Goal: Task Accomplishment & Management: Manage account settings

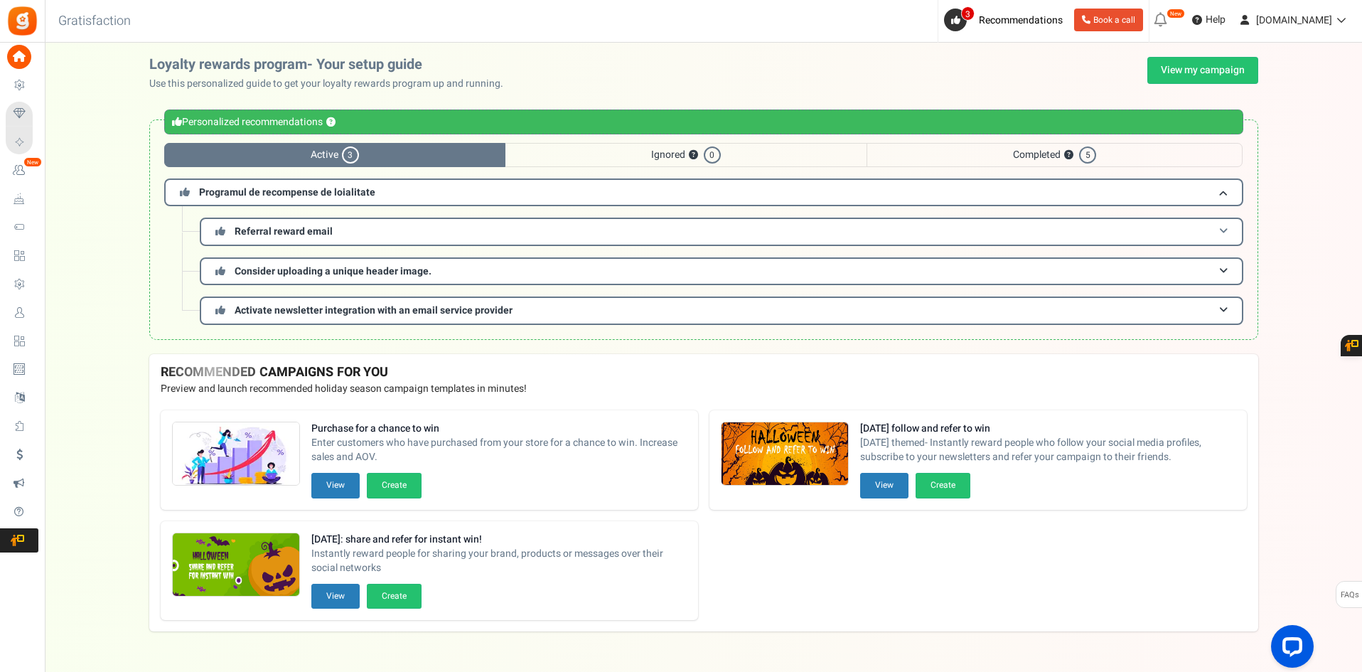
click at [333, 235] on h3 "Referral reward email" at bounding box center [721, 231] width 1043 height 28
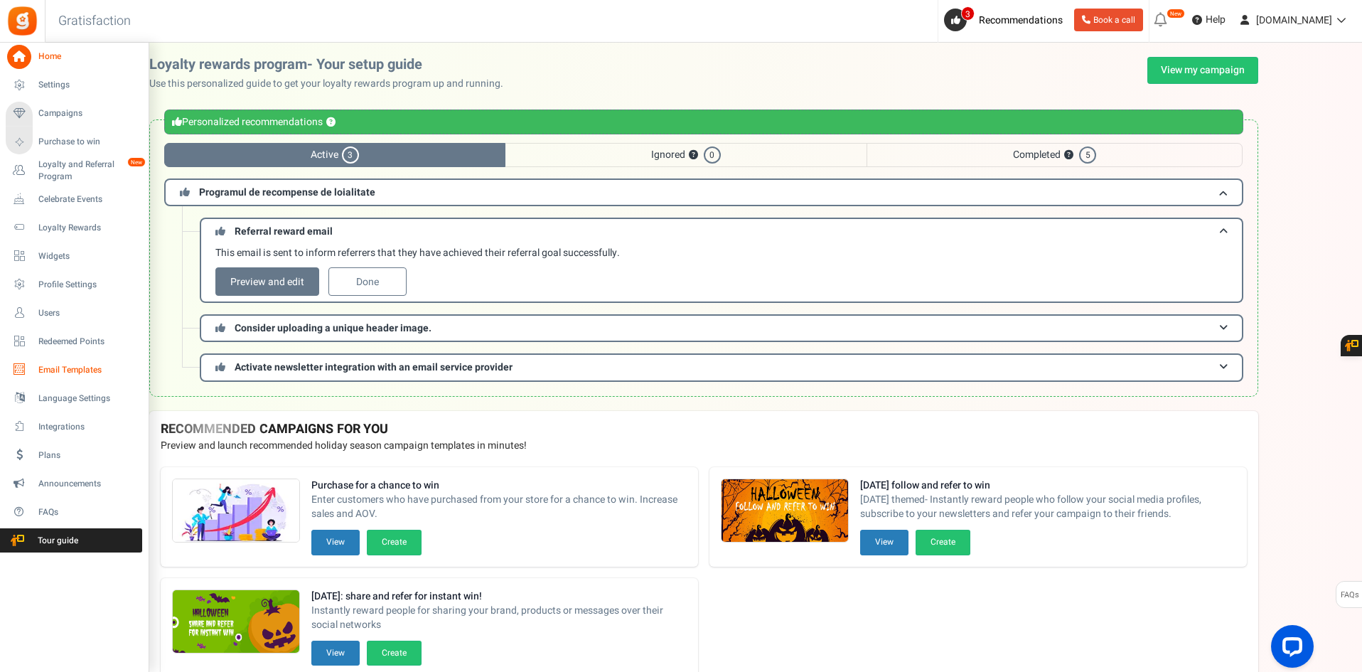
click at [92, 359] on link "Email Templates" at bounding box center [74, 369] width 136 height 24
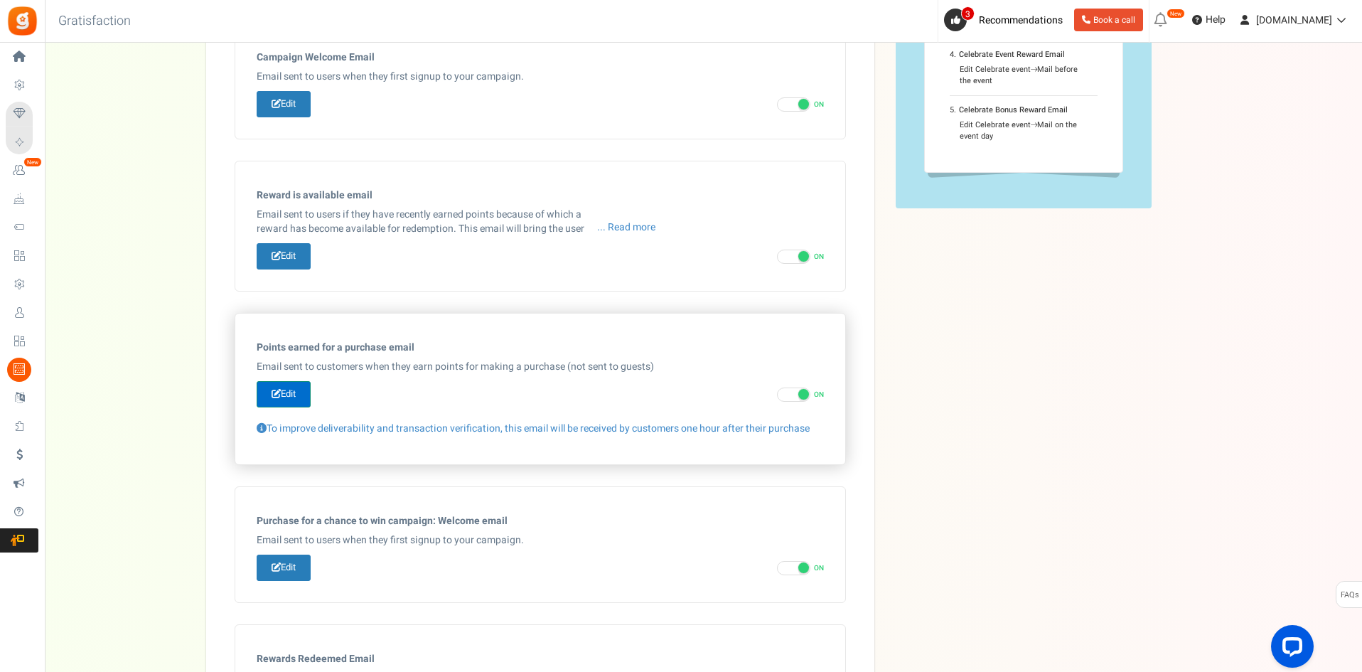
scroll to position [284, 0]
click at [292, 387] on link "Edit" at bounding box center [284, 392] width 54 height 26
type input "Ai câștigat [[Order Points]] puncte pentru comanda ta de pe AFTERSPORT!"
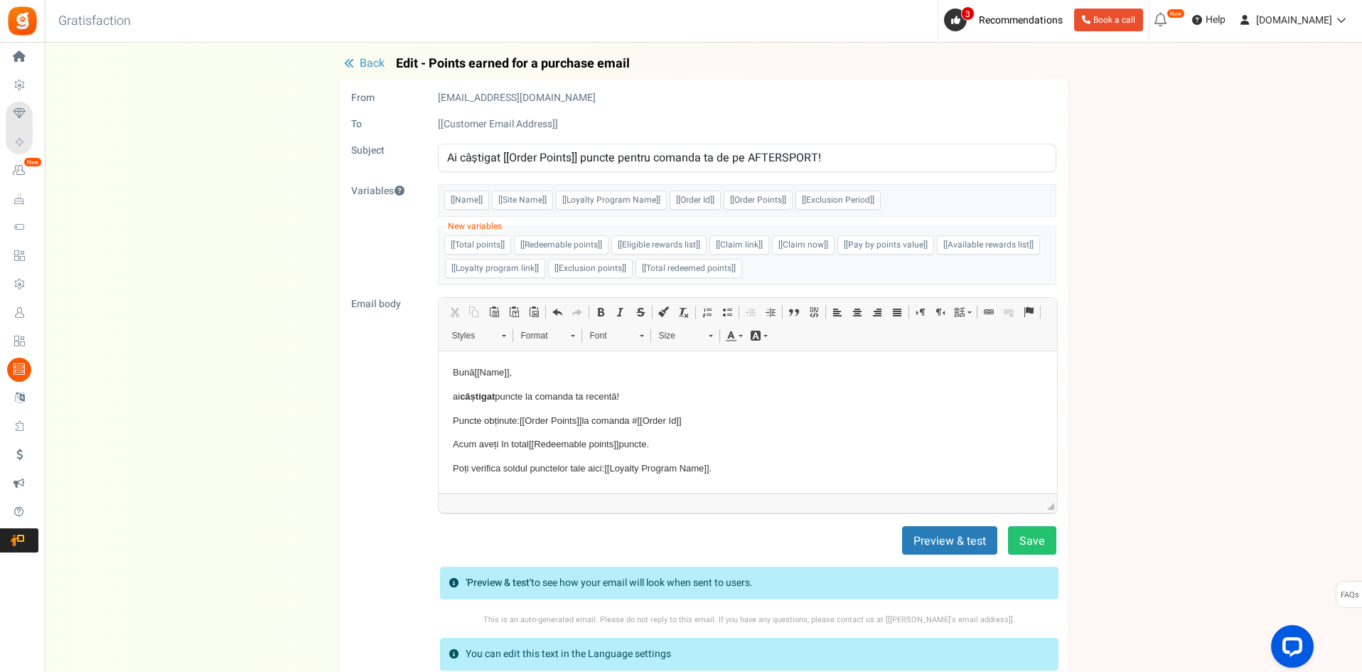
scroll to position [0, 0]
click at [535, 375] on p "Bună [[Name]] ," at bounding box center [747, 372] width 590 height 15
click at [637, 393] on p "ai câștigat puncte la comanda ta recentă!" at bounding box center [747, 396] width 590 height 15
click at [701, 420] on p "Puncte obținute: [[Order Points]] la comanda # [[Order Id]]" at bounding box center [747, 421] width 590 height 15
click at [677, 440] on p "Acum aveți în total [[Redeemable points]] puncte." at bounding box center [747, 444] width 590 height 15
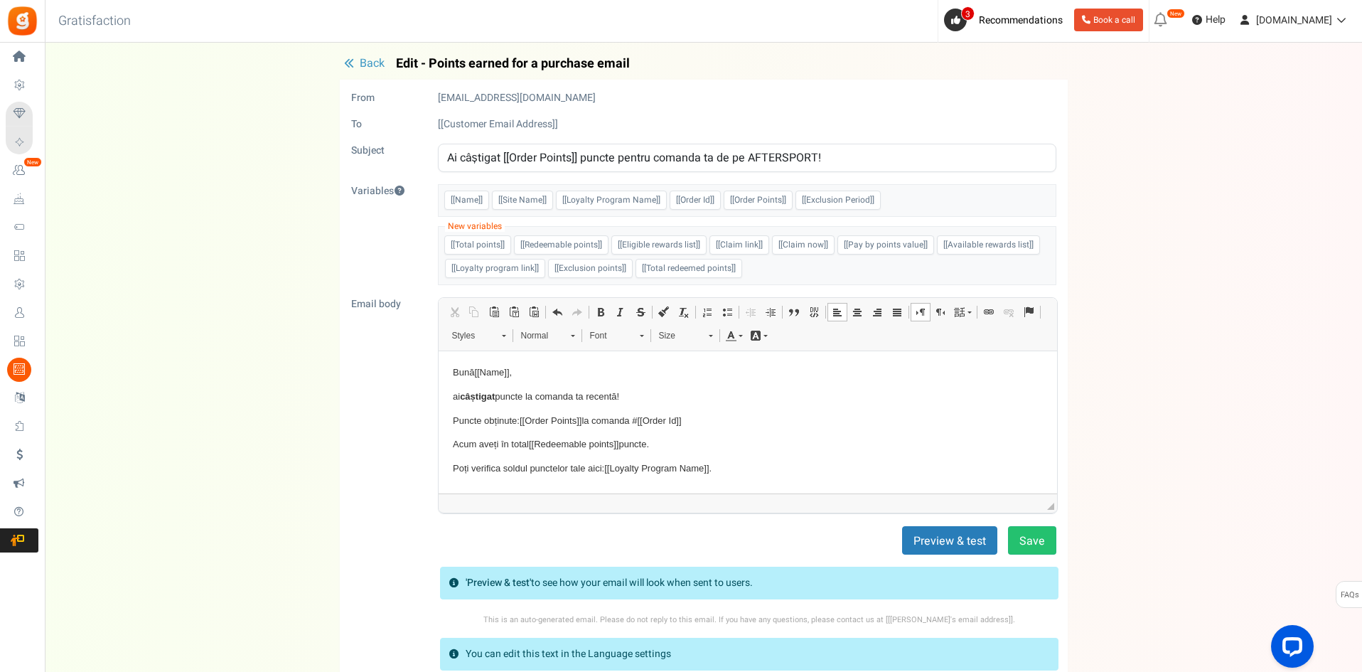
click at [640, 418] on p "Puncte obținute: [[Order Points]] la comanda # [[Order Id]]" at bounding box center [747, 421] width 590 height 15
click at [741, 424] on p "Puncte obținute: [[Order Points]] la comanda # [[Order Id]]" at bounding box center [747, 421] width 590 height 15
click at [674, 438] on p "Acum aveți în total [[Redeemable points]] puncte." at bounding box center [747, 444] width 590 height 15
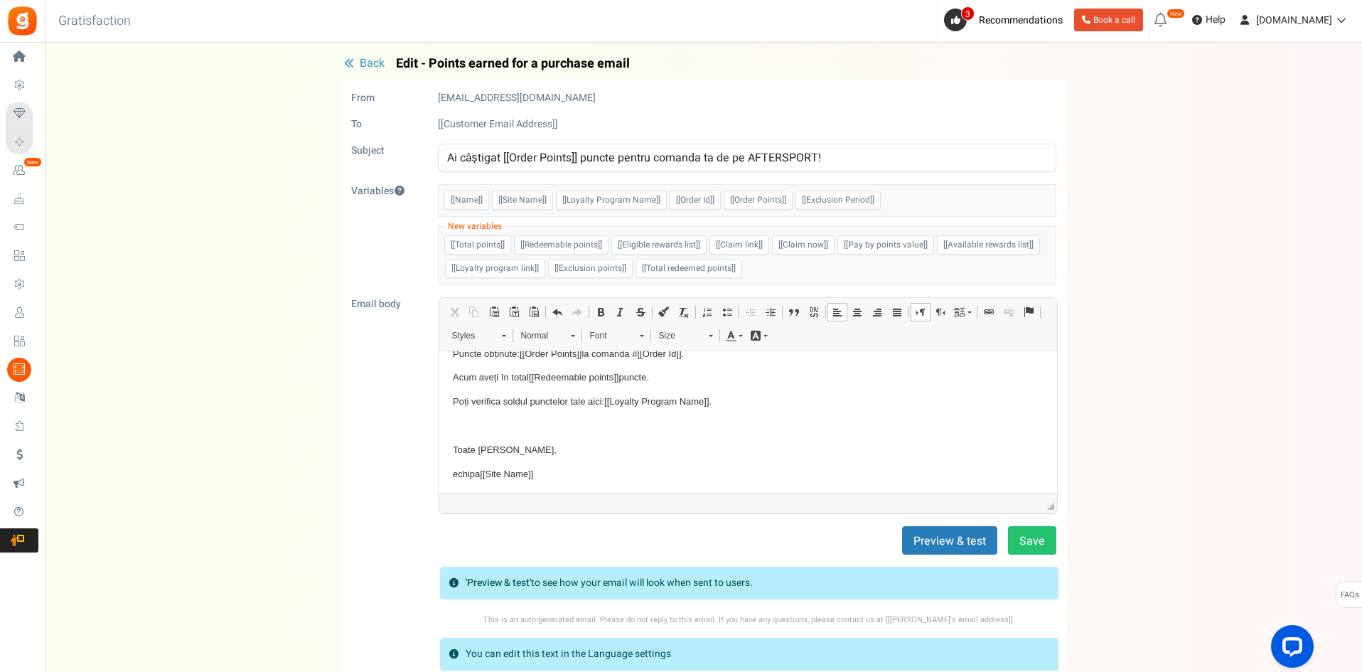
scroll to position [69, 0]
drag, startPoint x: 730, startPoint y: 398, endPoint x: 442, endPoint y: 401, distance: 287.8
click at [442, 401] on html "Bună [[Name]] , ai câștigat puncte la comanda ta recentă! Puncte obținute: [[Or…" at bounding box center [747, 387] width 618 height 211
click at [598, 409] on body "Bună [[Name]] , ai câștigat puncte la comanda ta recentă! Puncte obținute: [[Or…" at bounding box center [747, 387] width 590 height 183
drag, startPoint x: 588, startPoint y: 399, endPoint x: 733, endPoint y: 402, distance: 145.0
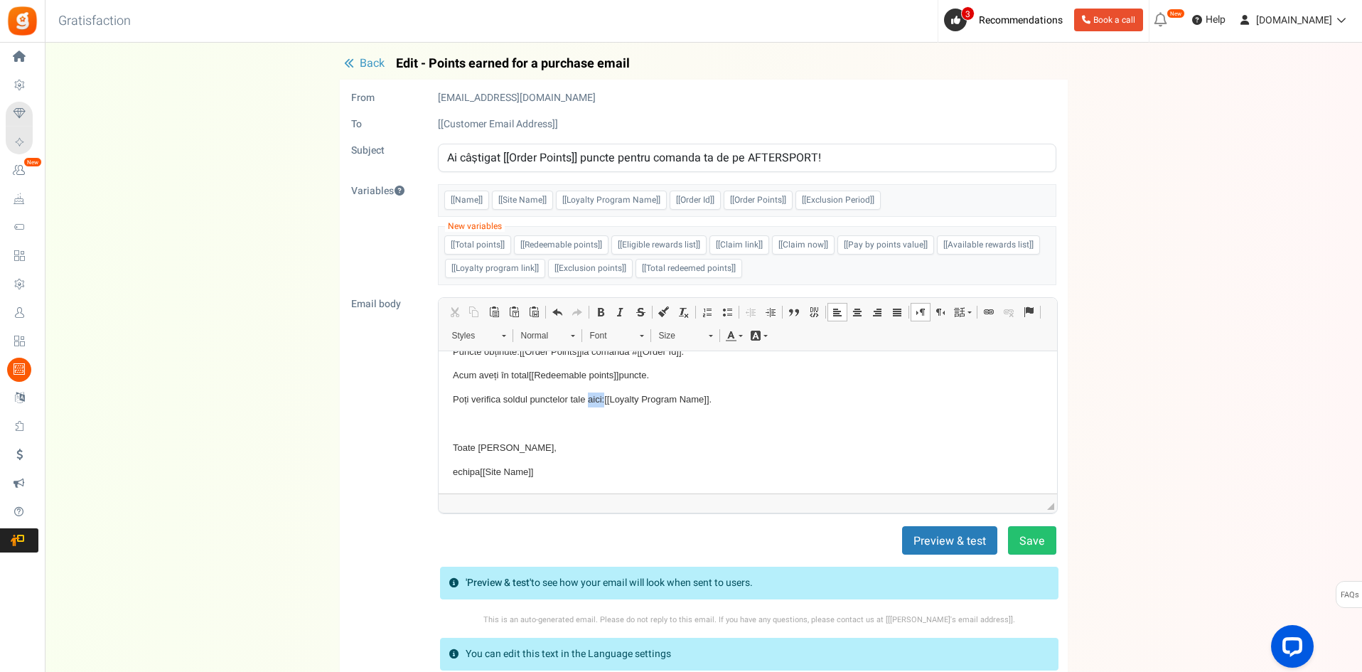
click at [709, 400] on p "Poți verifica soldul punctelor tale aici: [[Loyalty Program Name]] ." at bounding box center [747, 399] width 590 height 15
click at [736, 402] on p "Poți verifica soldul punctelor tale aici: [[Loyalty Program Name]] ." at bounding box center [747, 399] width 590 height 15
drag, startPoint x: 785, startPoint y: 404, endPoint x: 603, endPoint y: 408, distance: 181.3
click at [603, 408] on body "Bună [[Name]] , ai câștigat puncte la comanda ta recentă! Puncte obținute: [[Or…" at bounding box center [747, 387] width 590 height 183
drag, startPoint x: 586, startPoint y: 397, endPoint x: 632, endPoint y: 394, distance: 46.2
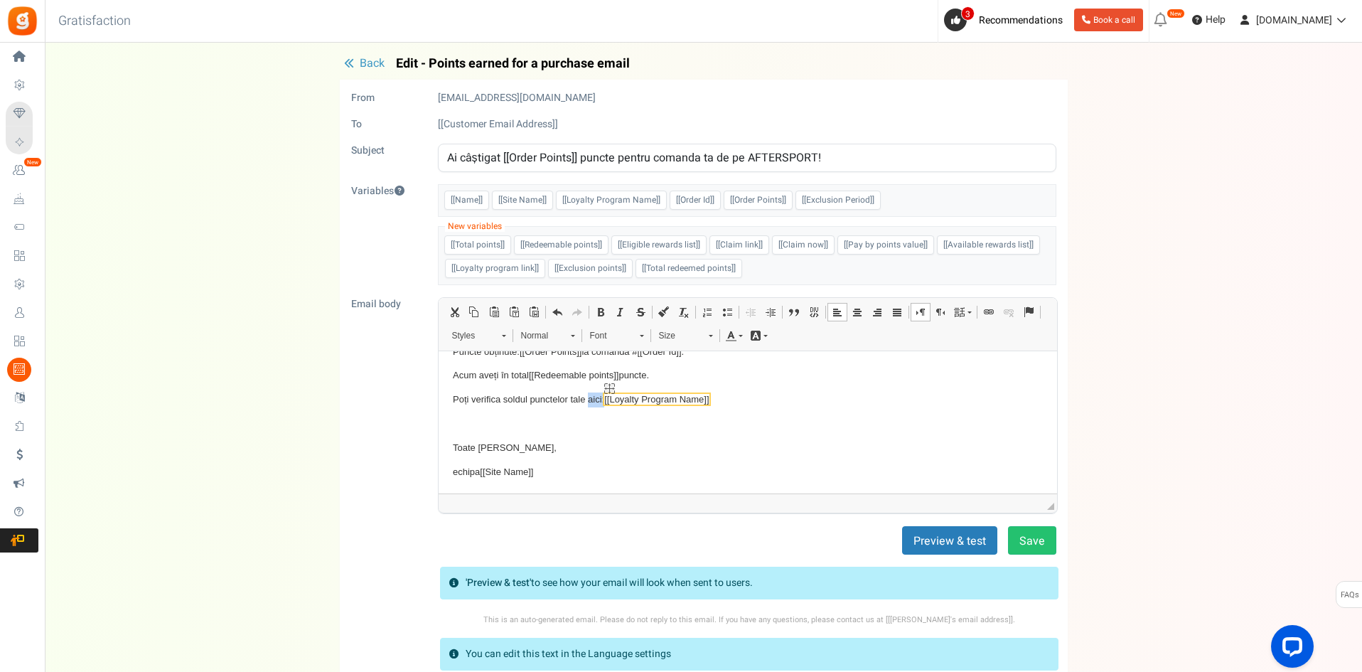
click at [630, 395] on p "Poți verifica soldul punctelor tale aici: [[Loyalty Program Name]] ." at bounding box center [747, 399] width 590 height 15
click at [736, 399] on p "Poți verifica soldul punctelor tale aici: [[Loyalty Program Name]] ." at bounding box center [747, 399] width 590 height 15
drag, startPoint x: 562, startPoint y: 475, endPoint x: 481, endPoint y: 475, distance: 81.0
click at [481, 475] on p "echipa [[Site Name]]" at bounding box center [747, 472] width 590 height 15
click at [470, 469] on p "echipa [[Site Name]]" at bounding box center [747, 472] width 590 height 15
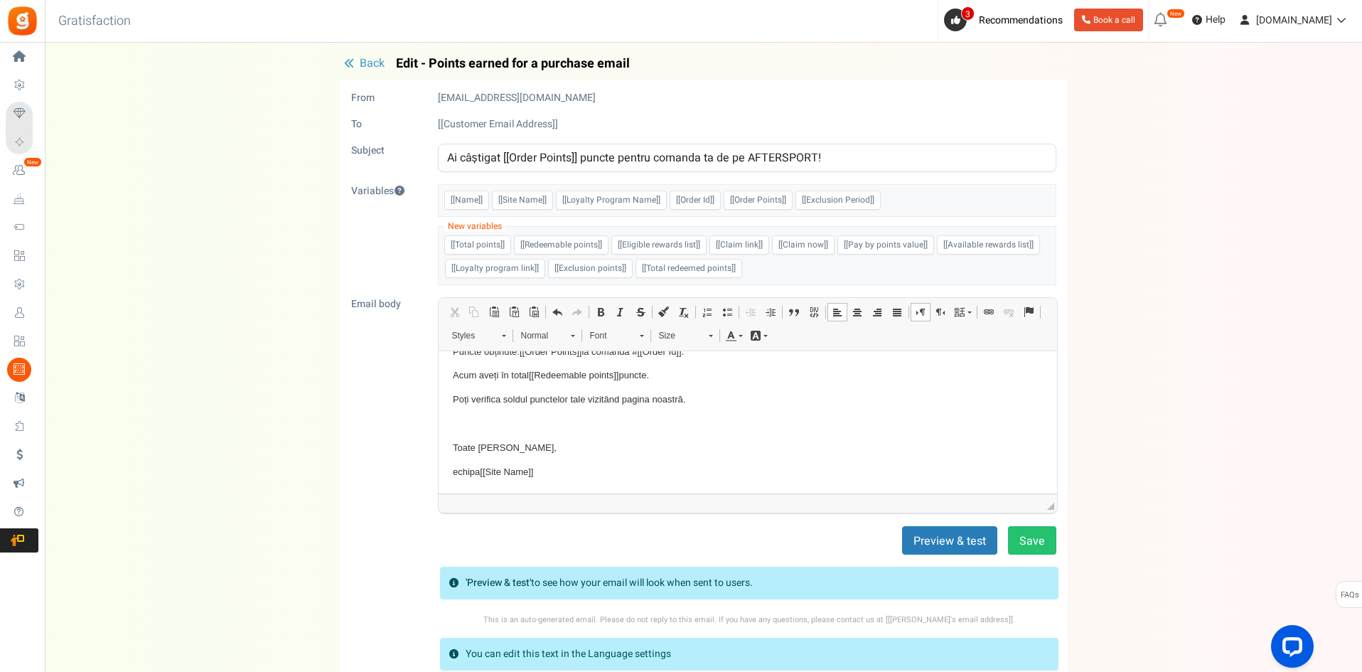
click at [461, 472] on p "echipa [[Site Name]]" at bounding box center [747, 472] width 590 height 15
click at [569, 465] on p "echipa [[Site Name]]" at bounding box center [747, 472] width 590 height 15
click at [453, 471] on p "echipa AFTERSPORT" at bounding box center [747, 472] width 590 height 15
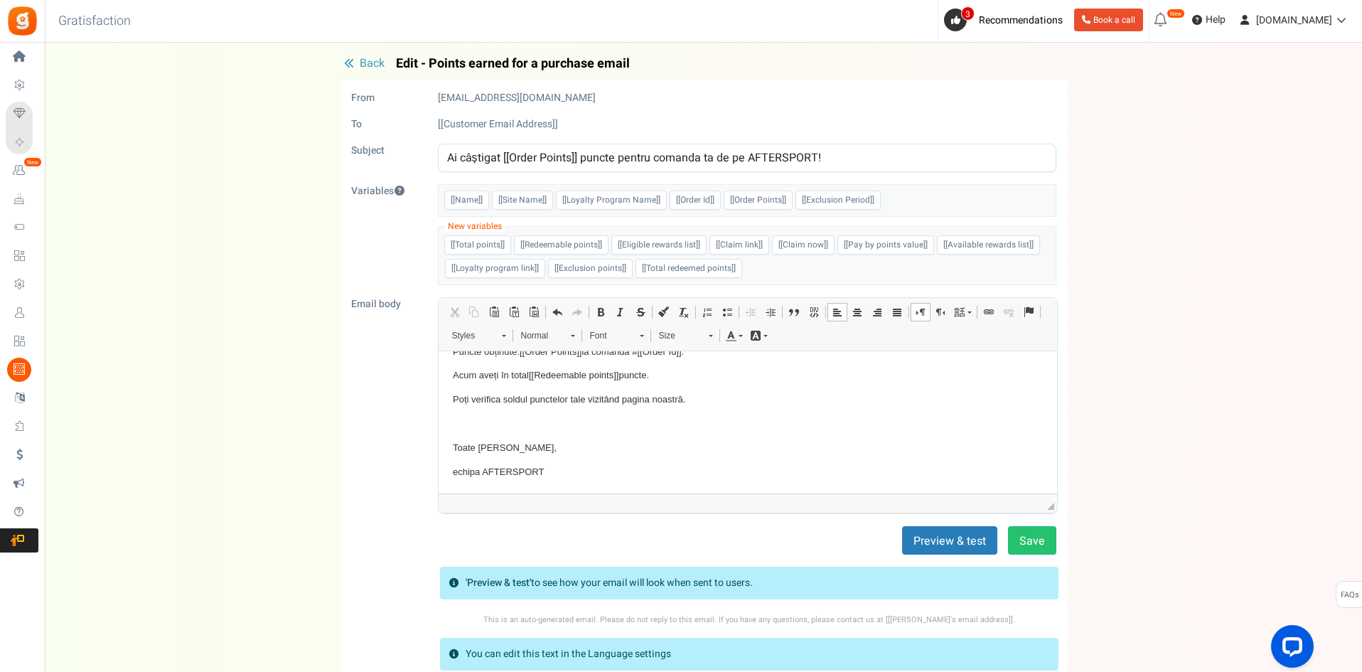
click at [569, 461] on body "Bună [[Name]] , ai câștigat puncte la comanda ta recentă! Puncte obținute: [[Or…" at bounding box center [747, 387] width 590 height 183
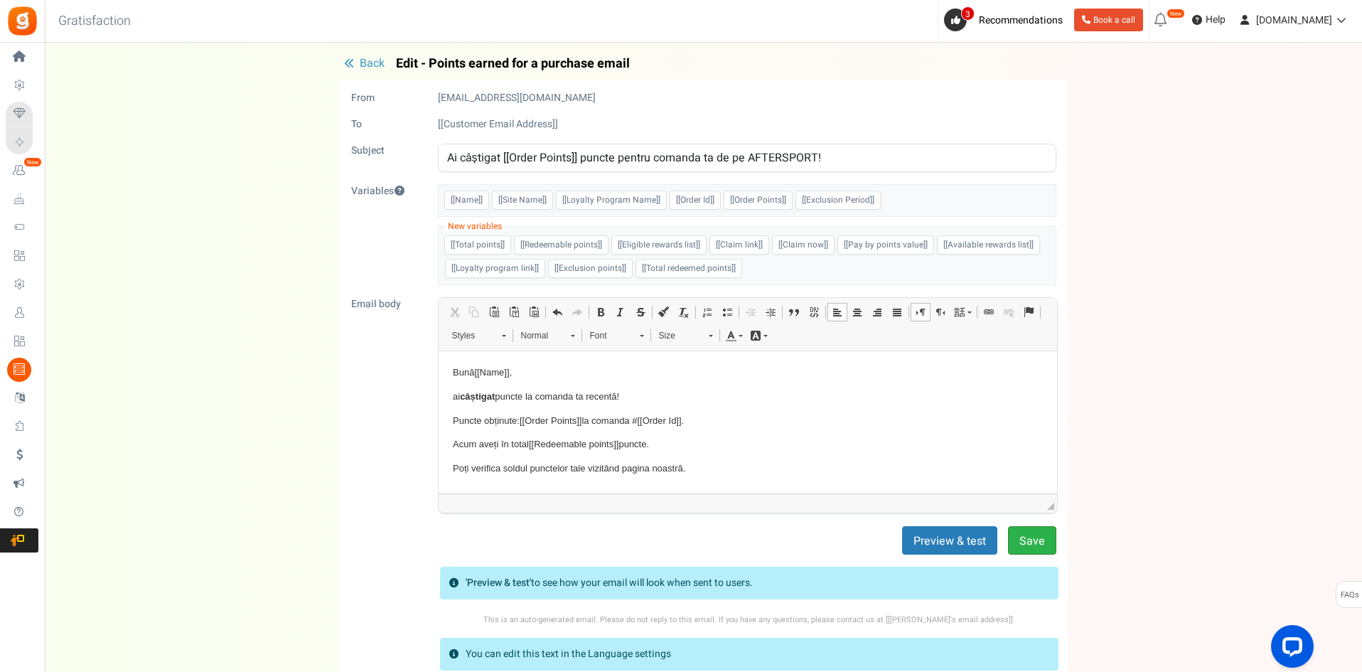
click at [1035, 540] on button "Save" at bounding box center [1032, 540] width 48 height 28
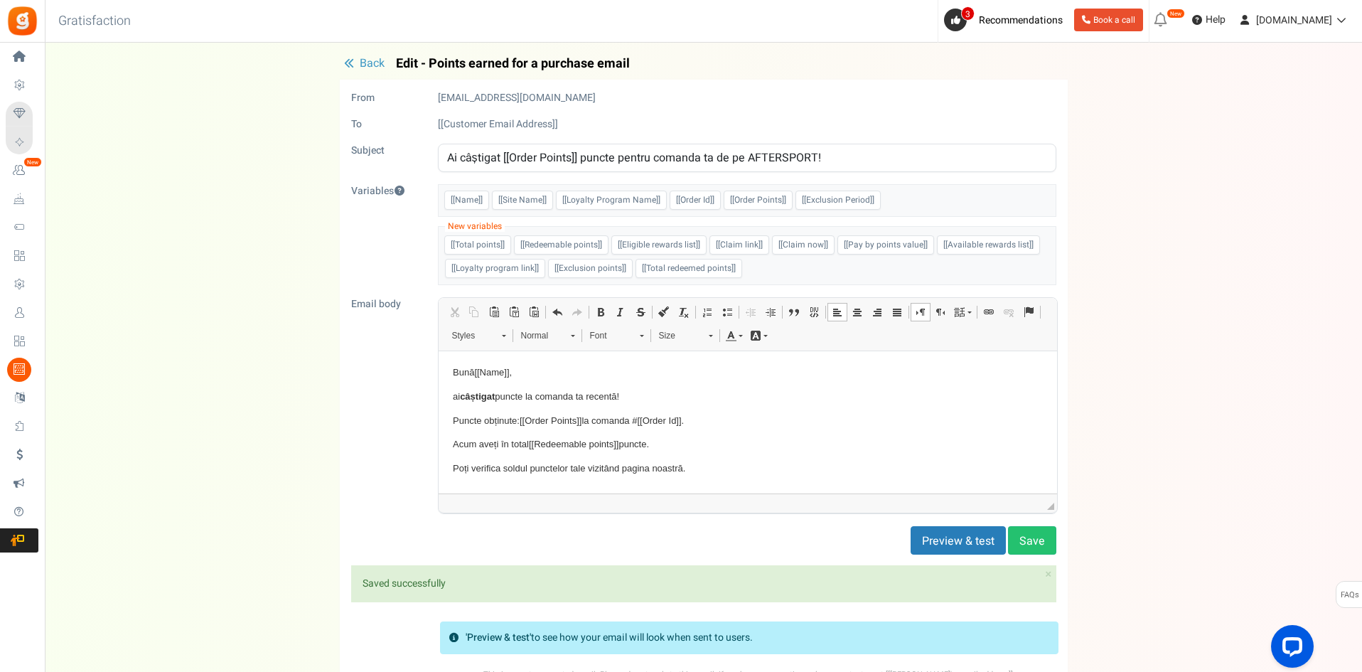
click at [932, 525] on form "From [EMAIL_ADDRESS][DOMAIN_NAME] To [[Customer Email Address]] Subject Ai câșt…" at bounding box center [703, 430] width 705 height 678
click at [940, 535] on button "Preview & test" at bounding box center [957, 540] width 95 height 28
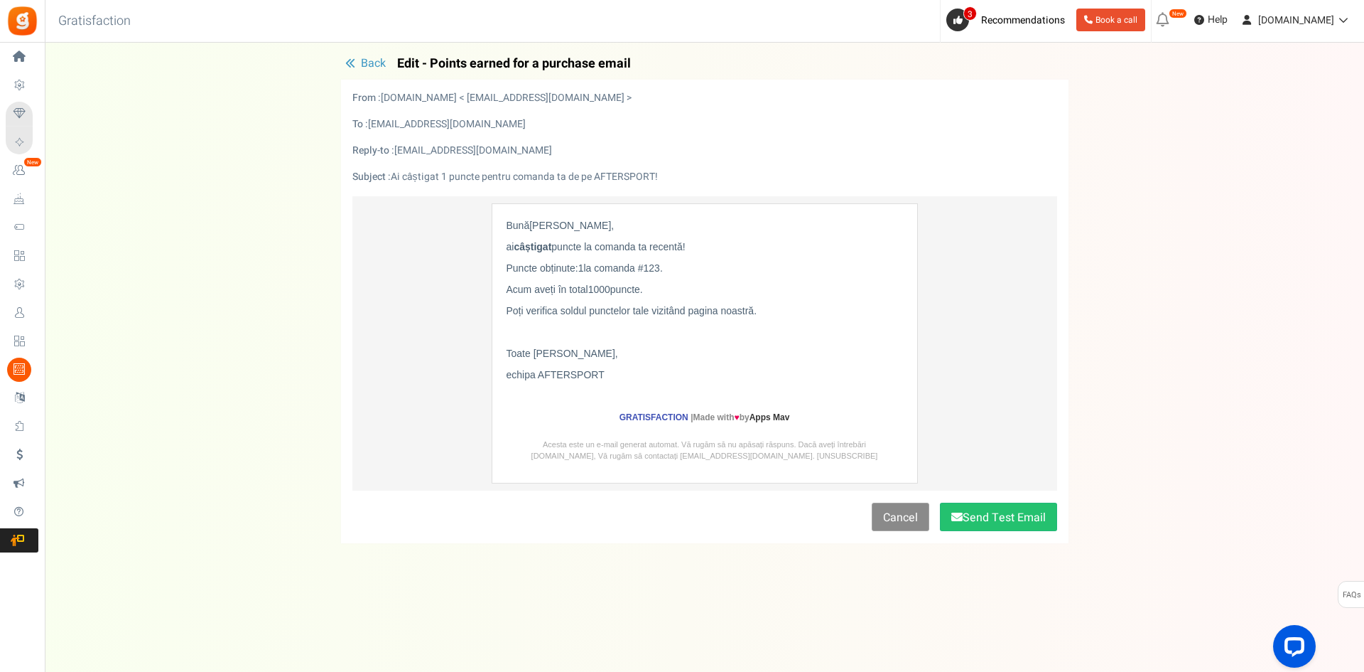
click at [897, 514] on link "Cancel" at bounding box center [901, 516] width 58 height 28
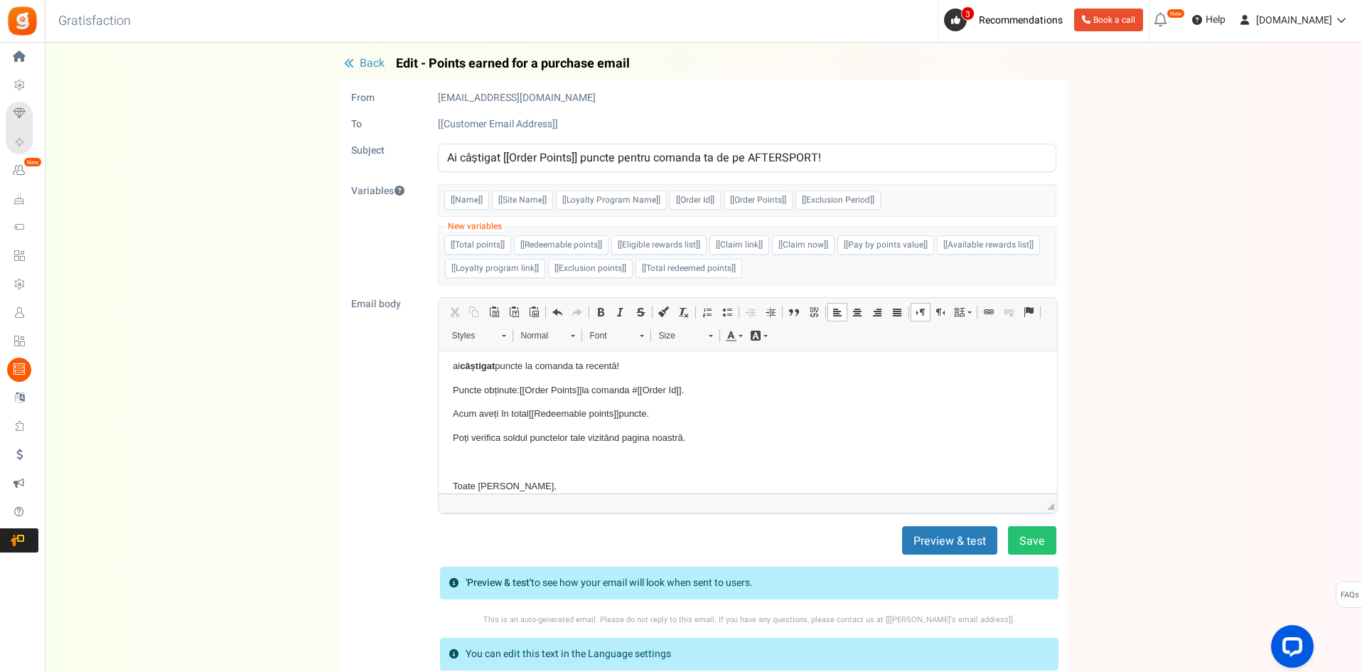
scroll to position [69, 0]
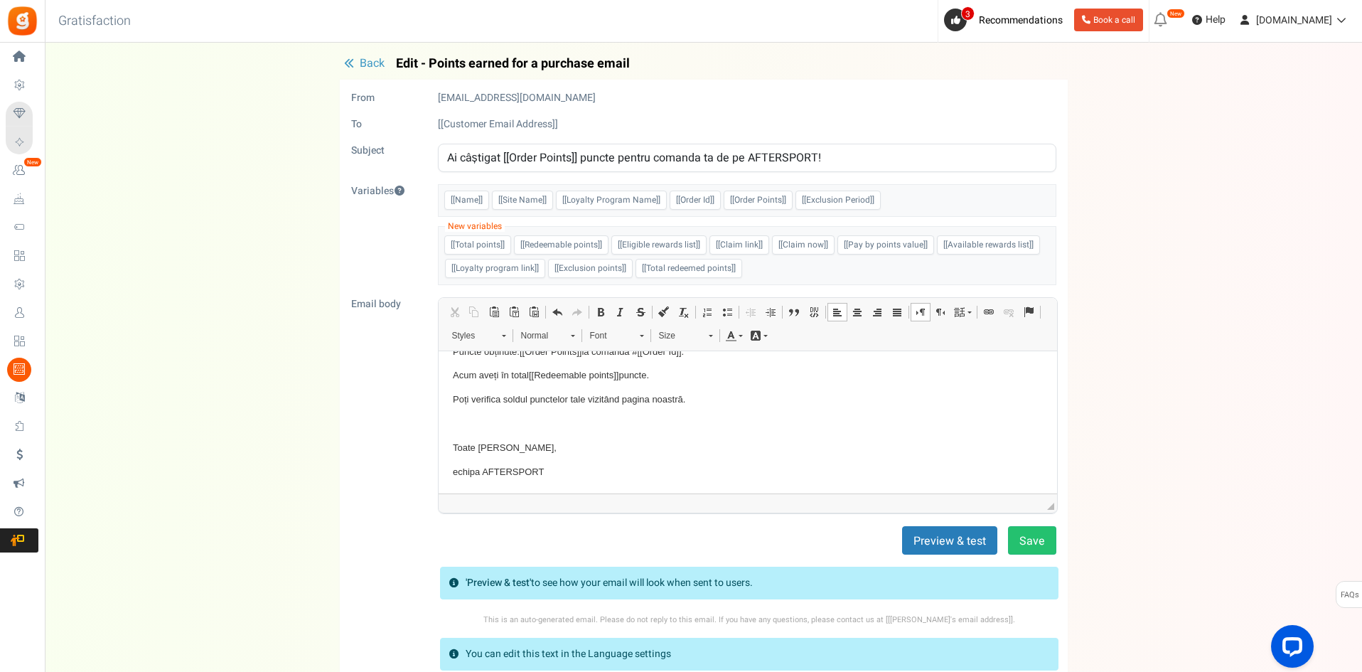
click at [699, 398] on p "Poți verifica soldul punctelor tale vizitând pagina noastră." at bounding box center [747, 399] width 590 height 15
click at [1032, 539] on button "Save" at bounding box center [1032, 540] width 48 height 28
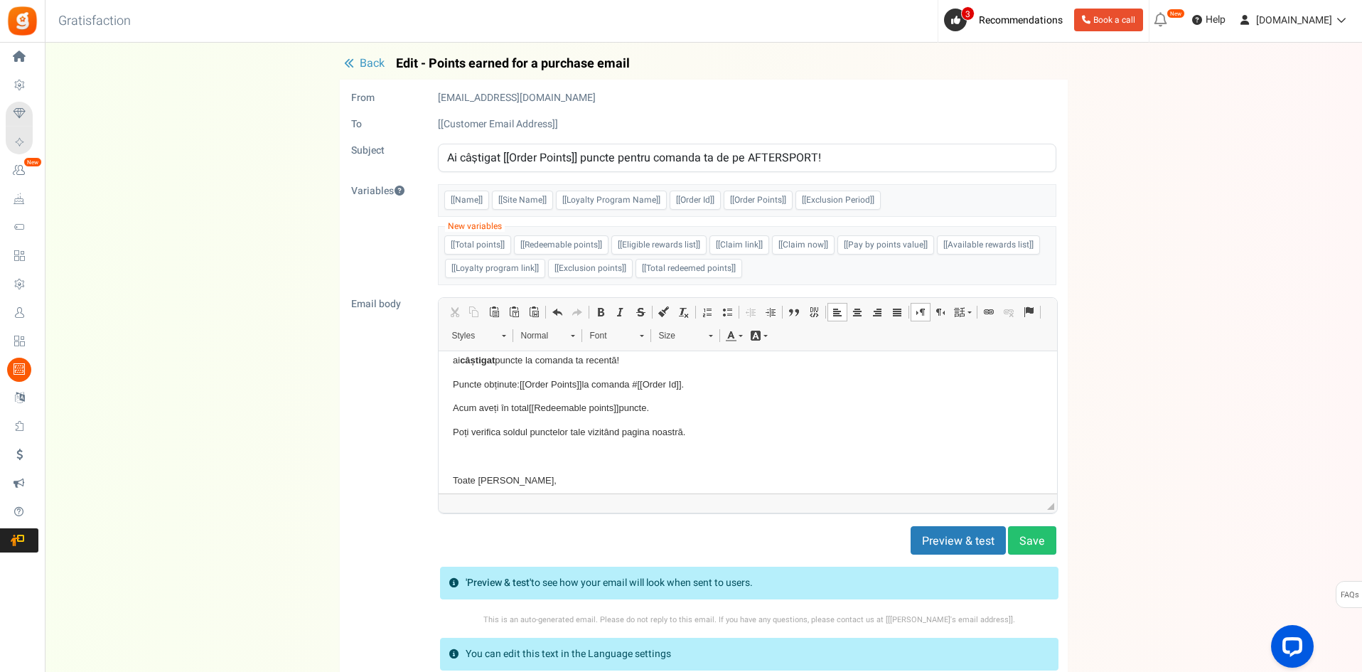
scroll to position [0, 0]
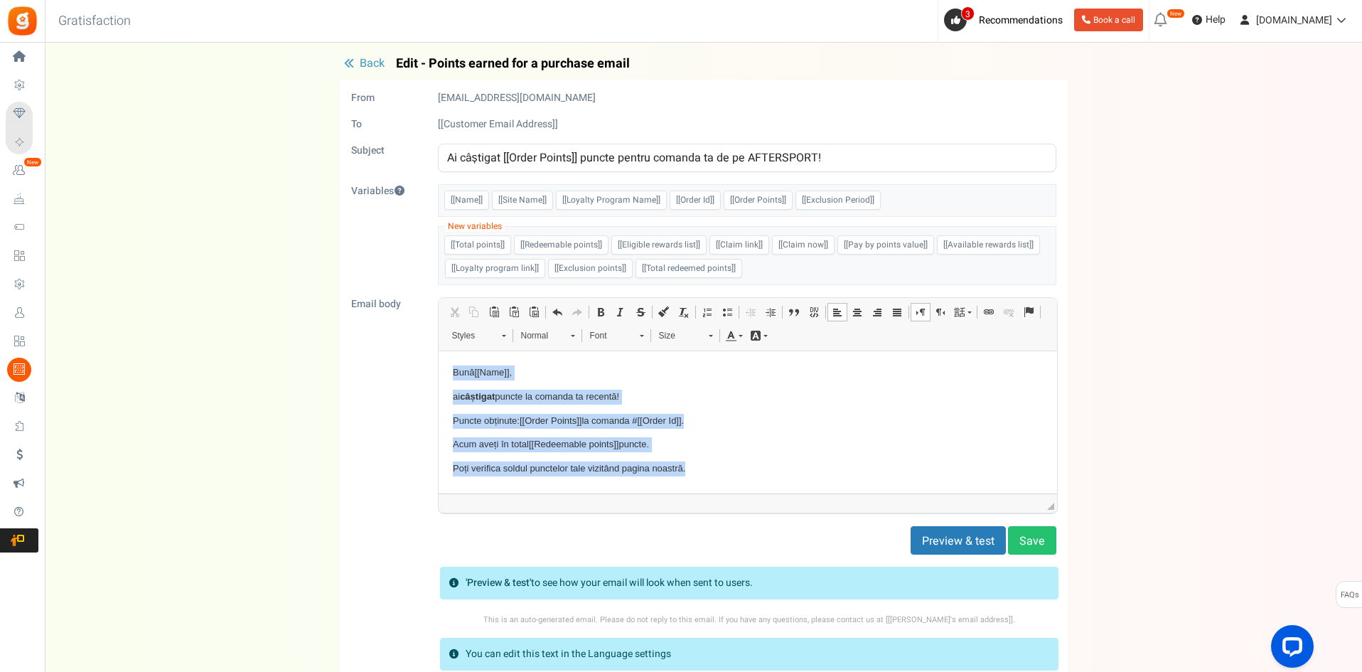
drag, startPoint x: 716, startPoint y: 473, endPoint x: 864, endPoint y: 705, distance: 275.8
click at [438, 353] on html "Bună [[Name]] , ai câștigat puncte la comanda ta recentă! Puncte obținute: [[Or…" at bounding box center [747, 456] width 618 height 211
copy body "Bună [[Name]] , ai câștigat puncte la comanda ta recentă! Puncte obținute: [[Or…"
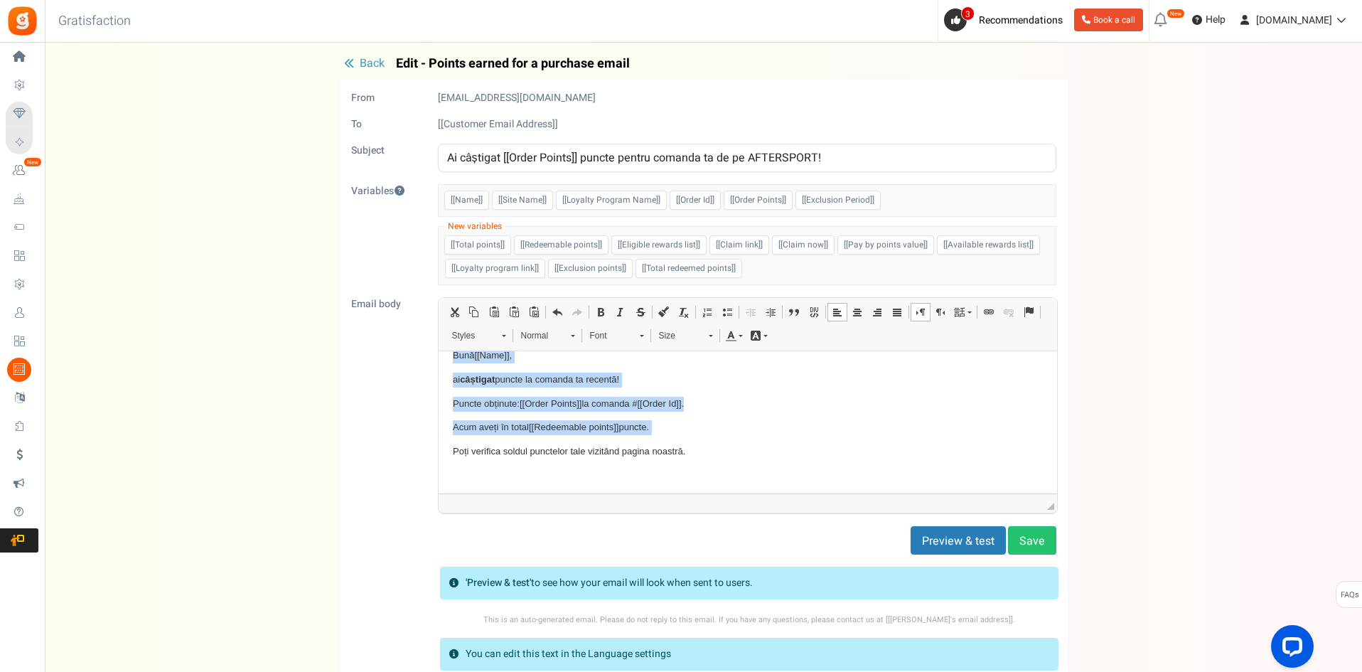
scroll to position [69, 0]
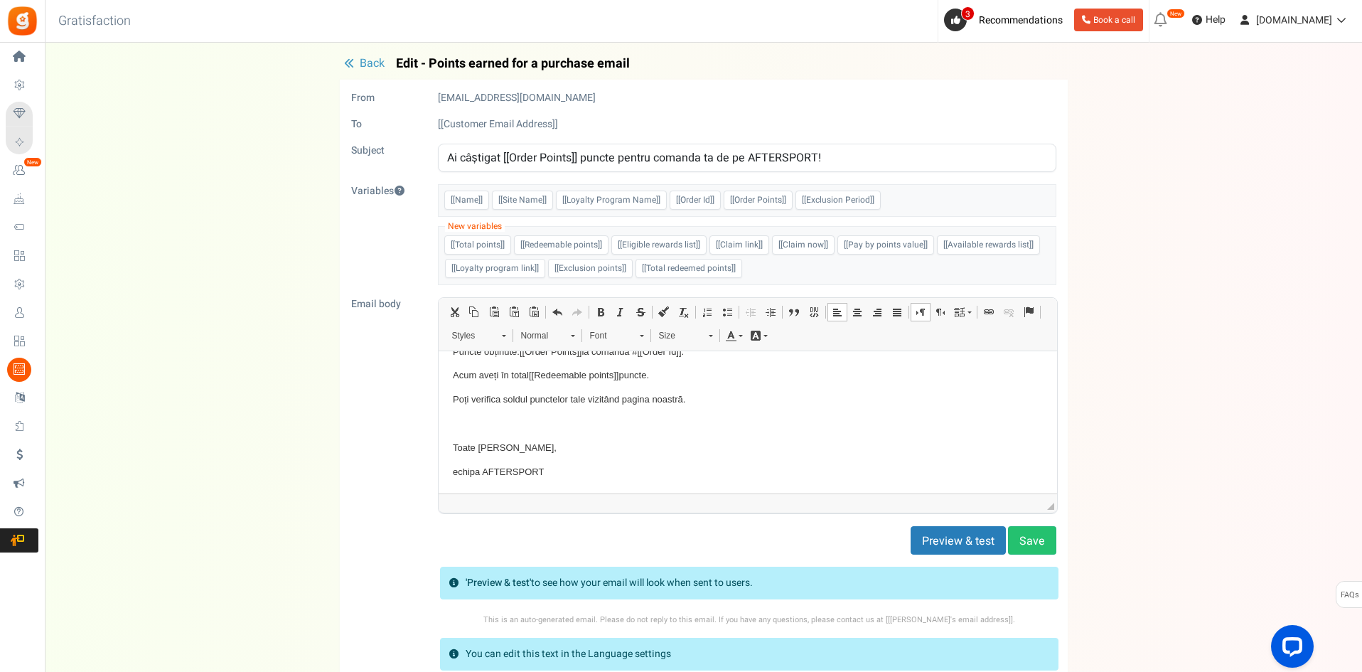
click at [689, 443] on p "Toate [PERSON_NAME]," at bounding box center [747, 448] width 590 height 15
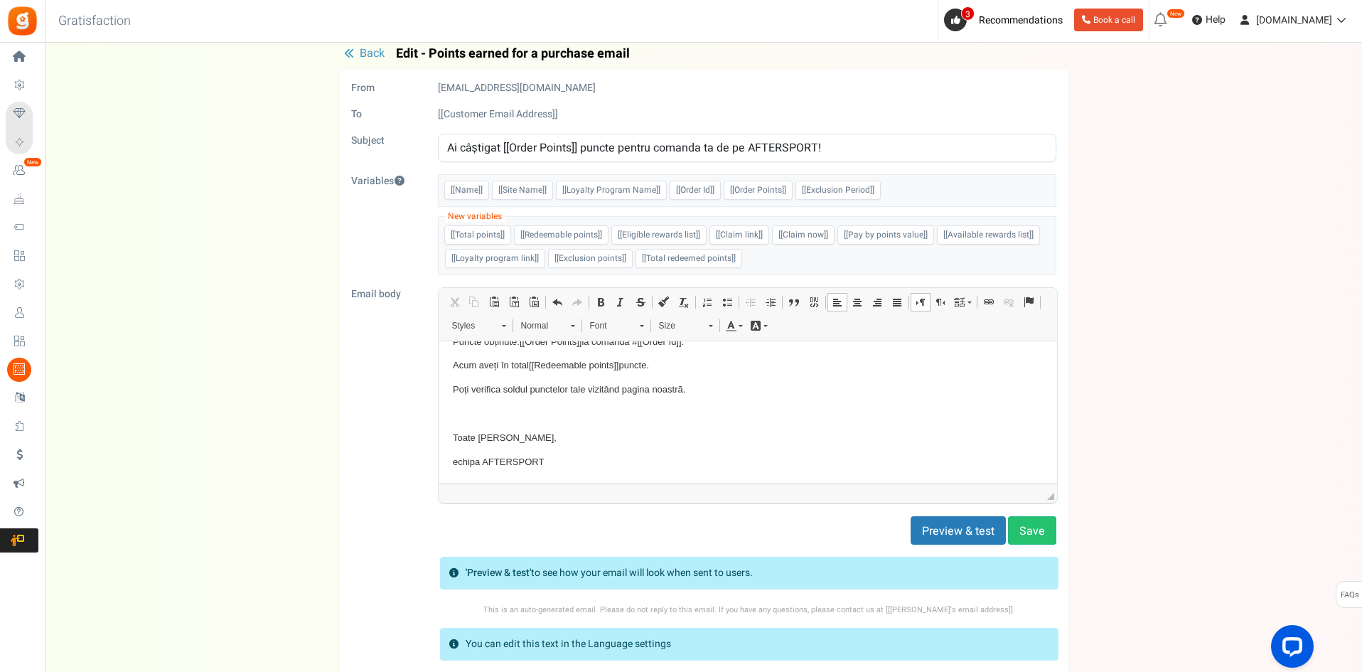
scroll to position [0, 0]
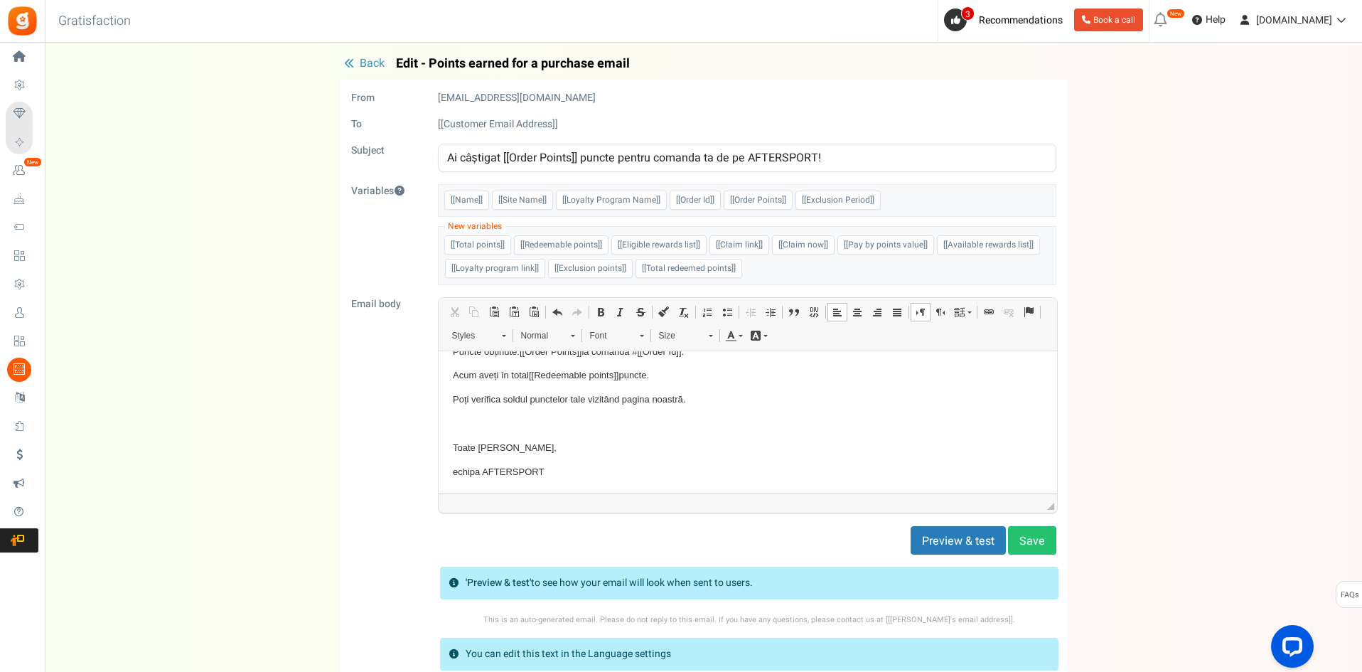
click at [360, 61] on span "Back" at bounding box center [372, 63] width 25 height 17
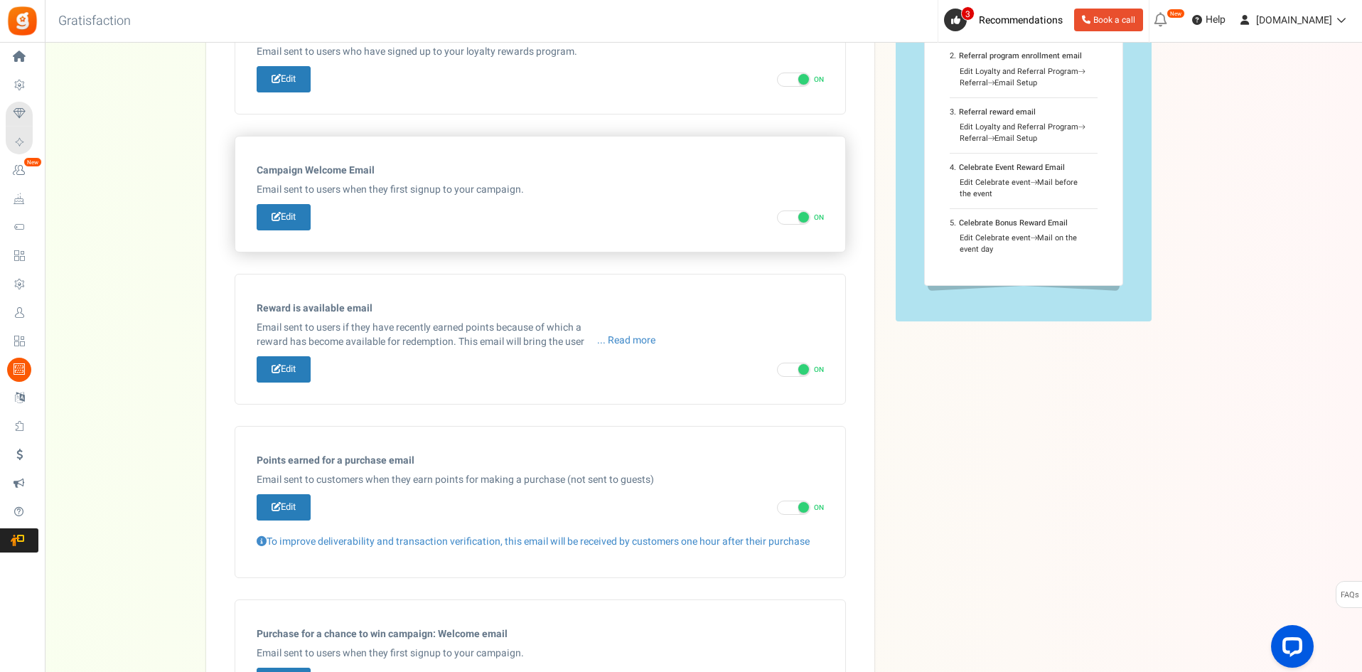
scroll to position [625, 0]
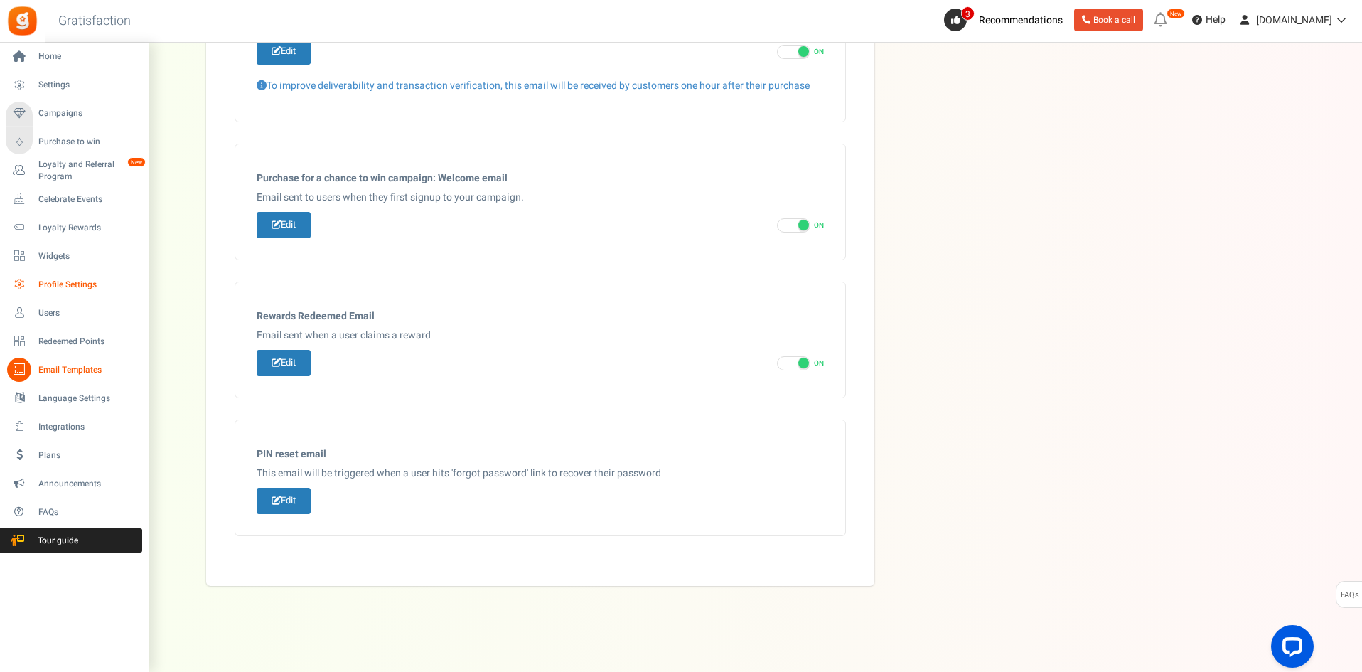
click at [75, 284] on span "Profile Settings" at bounding box center [87, 285] width 99 height 12
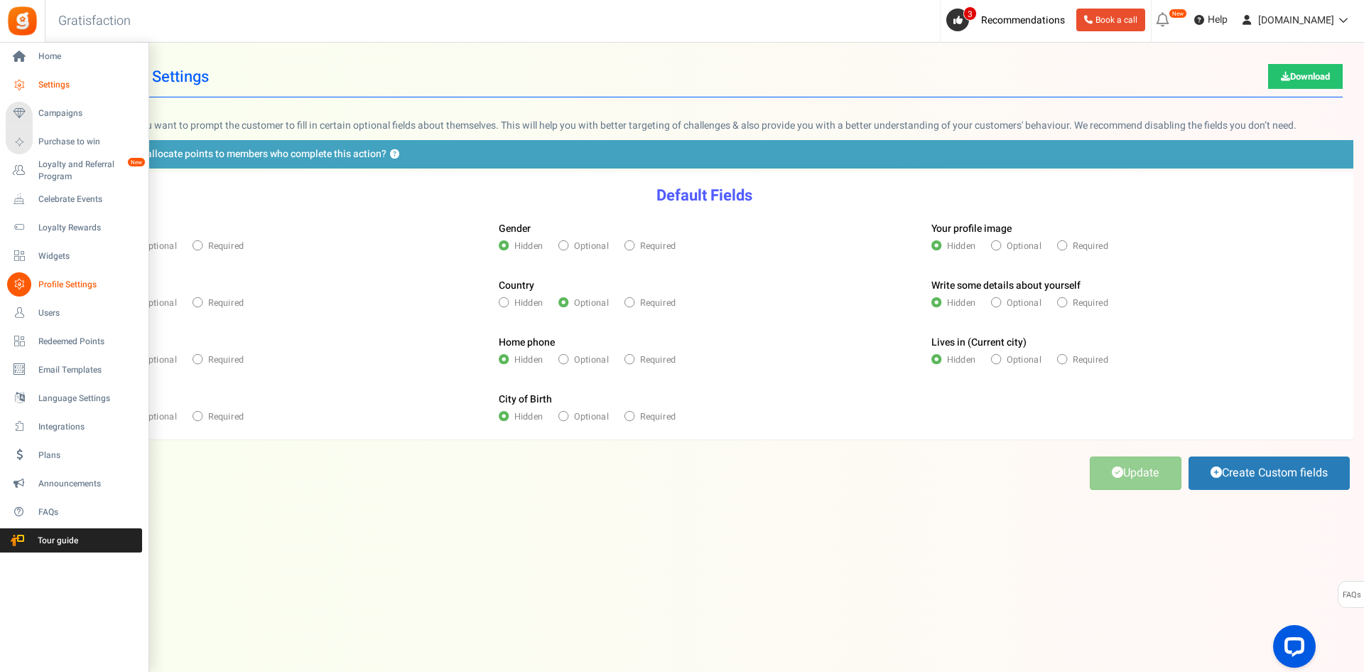
click at [60, 84] on span "Settings" at bounding box center [87, 85] width 99 height 12
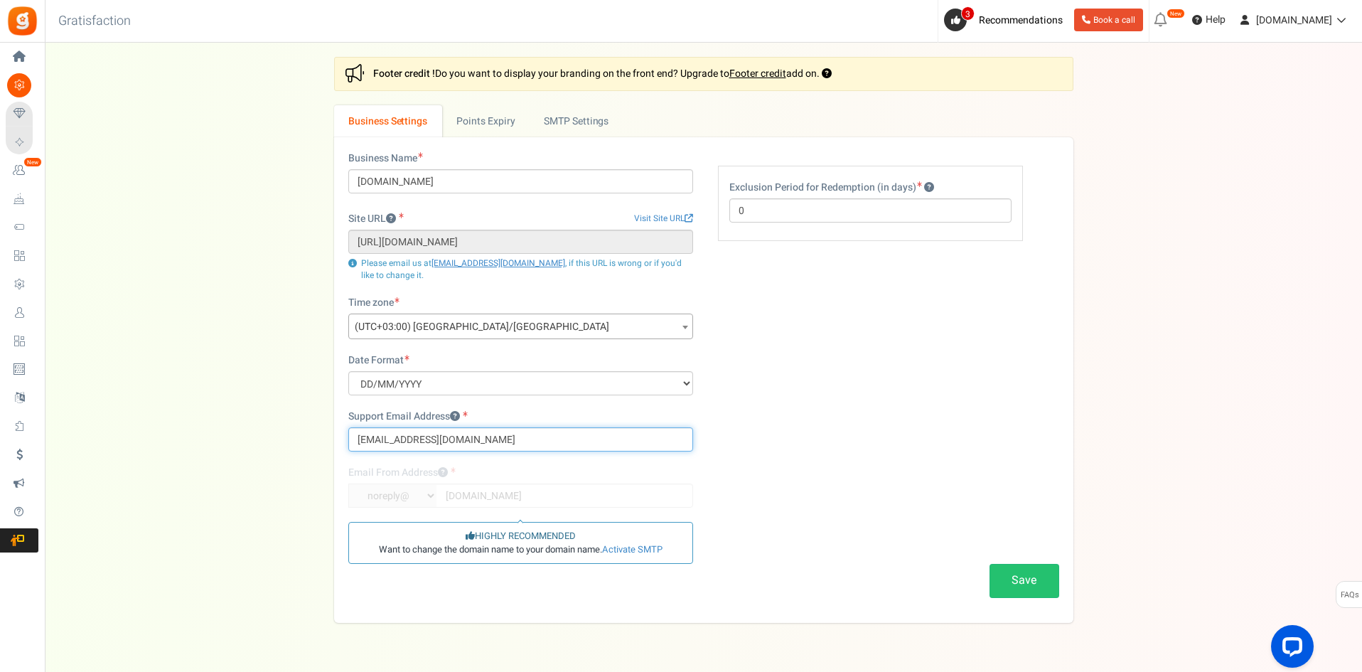
click at [362, 443] on input "[EMAIL_ADDRESS][DOMAIN_NAME]" at bounding box center [520, 439] width 345 height 24
click at [488, 447] on input "[EMAIL_ADDRESS][DOMAIN_NAME]" at bounding box center [520, 439] width 345 height 24
drag, startPoint x: 500, startPoint y: 441, endPoint x: 293, endPoint y: 446, distance: 207.6
click at [293, 446] on div "Settings In this section you will setup your business details and points expiry…" at bounding box center [703, 340] width 1288 height 566
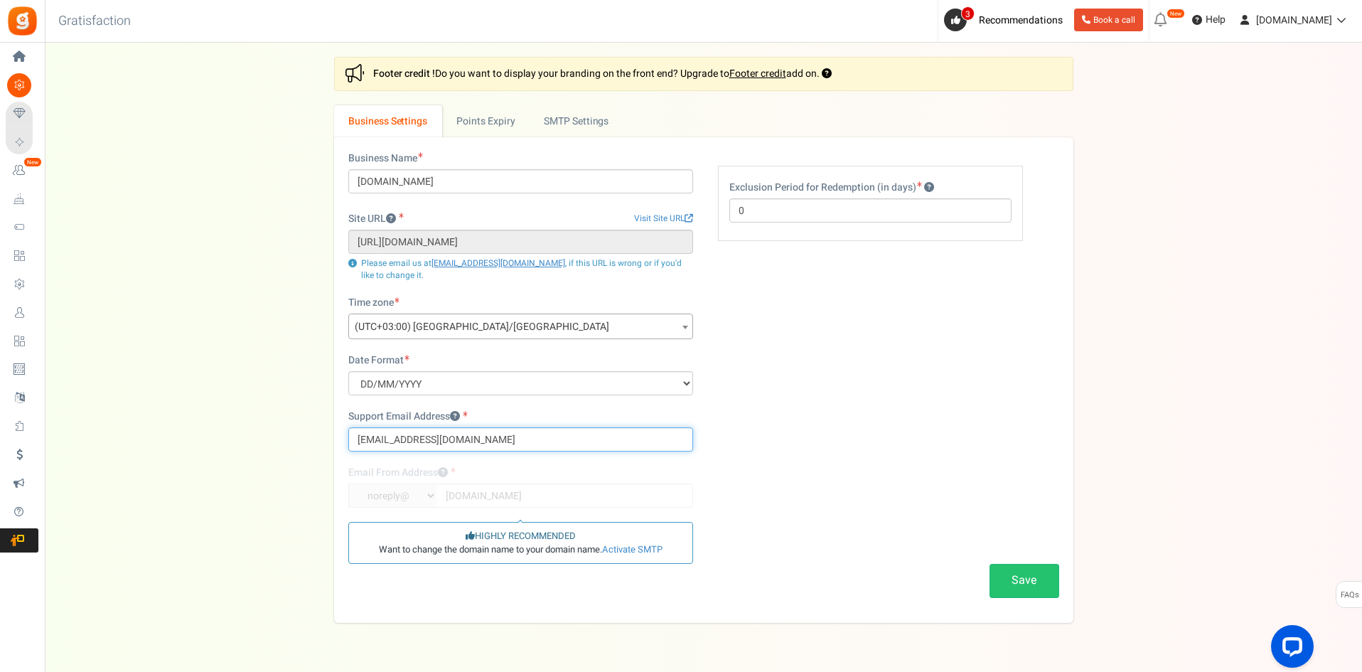
type input "[EMAIL_ADDRESS][DOMAIN_NAME]"
click at [867, 429] on div "Business Name [DOMAIN_NAME] Site URL Visit Site URL [URL][DOMAIN_NAME] Update s…" at bounding box center [704, 379] width 732 height 457
click at [434, 380] on select "MM/DD/YYYY DD/MM/YYYY YYYY/MM/DD" at bounding box center [520, 383] width 345 height 24
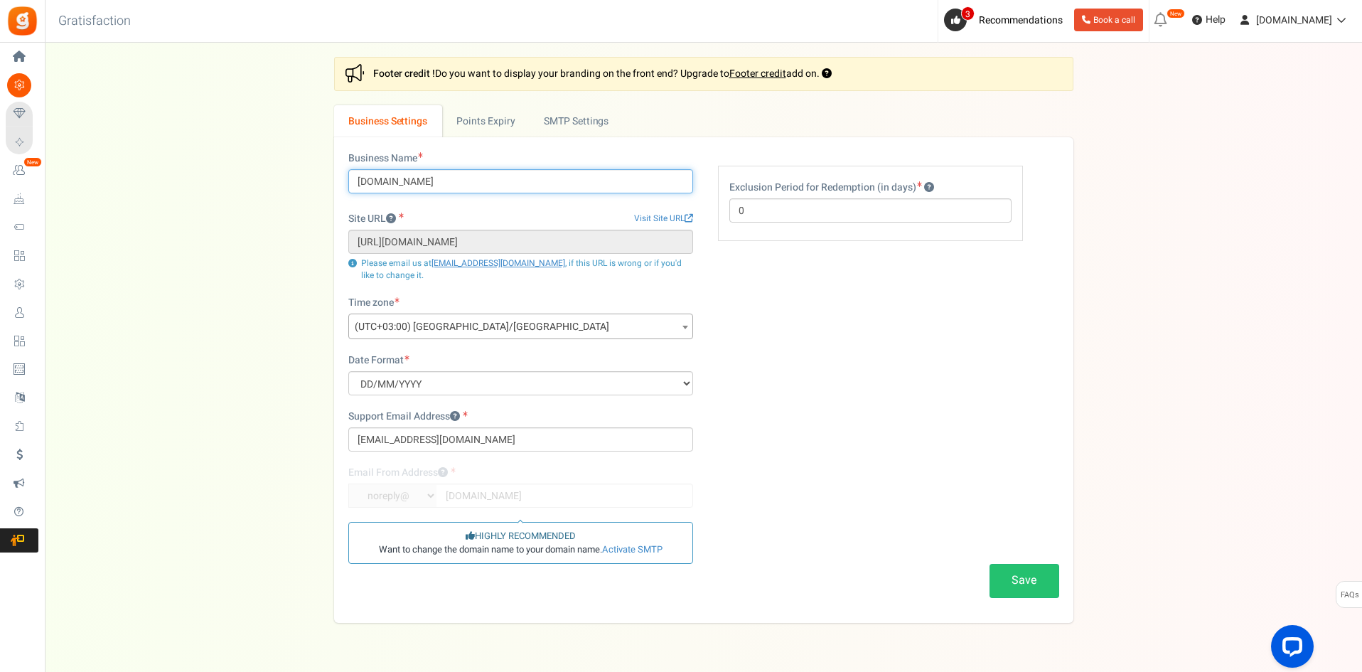
click at [454, 178] on input "[DOMAIN_NAME]" at bounding box center [520, 181] width 345 height 24
type input "AFTERSPORT"
click at [930, 308] on div "Business Name AFTERSPORT Site URL Visit Site URL [URL][DOMAIN_NAME] Update site…" at bounding box center [704, 379] width 732 height 457
click at [778, 365] on div "Business Name AFTERSPORT Site URL Visit Site URL [URL][DOMAIN_NAME] Update site…" at bounding box center [704, 379] width 732 height 457
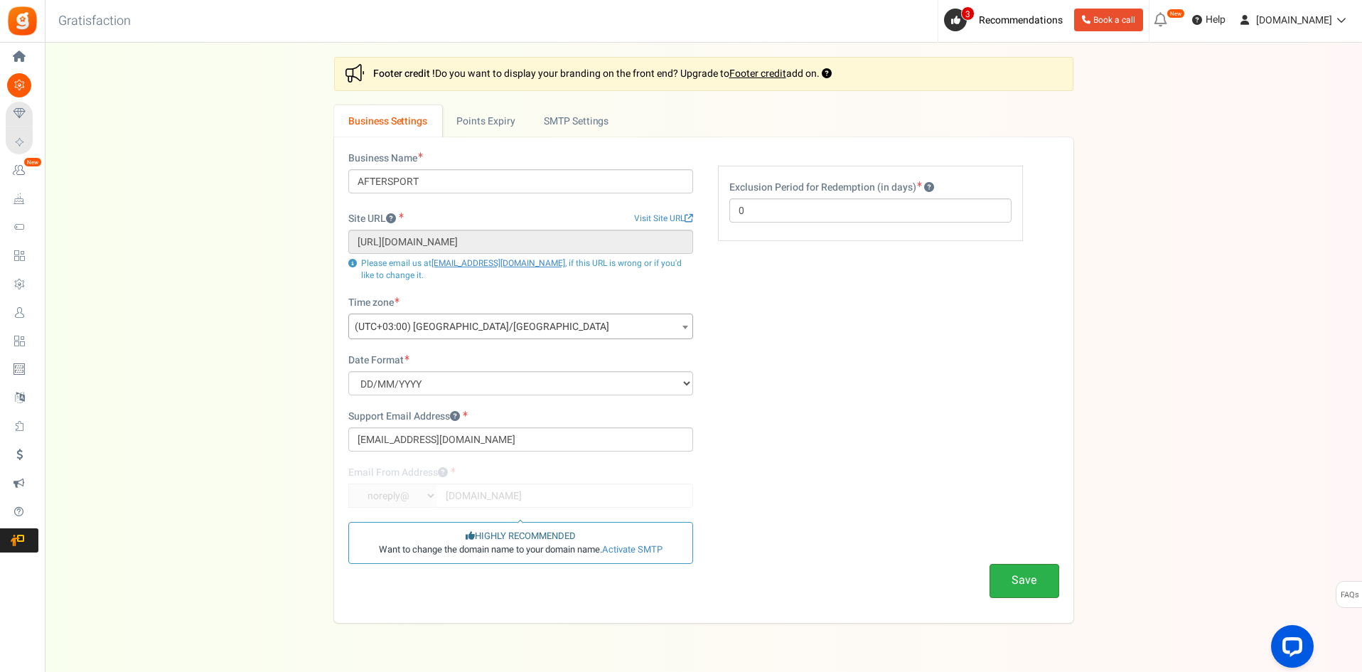
click at [1045, 578] on button "Save" at bounding box center [1024, 580] width 70 height 33
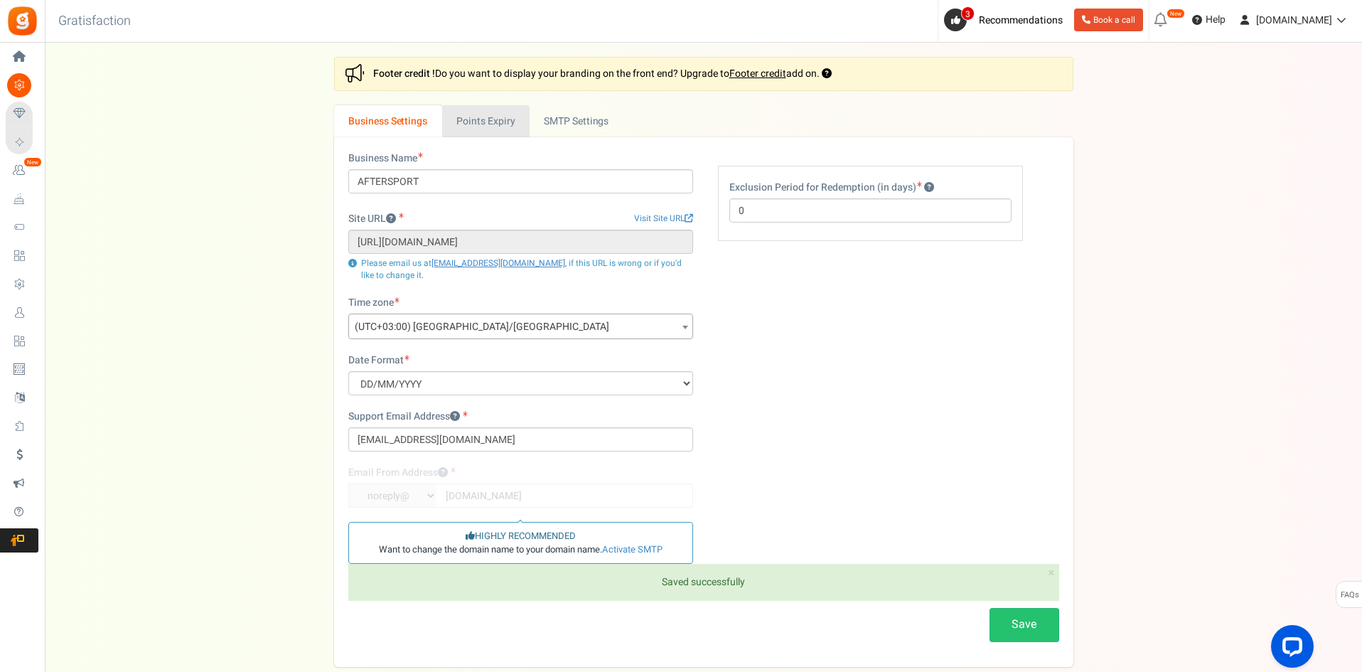
click at [464, 119] on link "Points Expiry" at bounding box center [485, 121] width 87 height 32
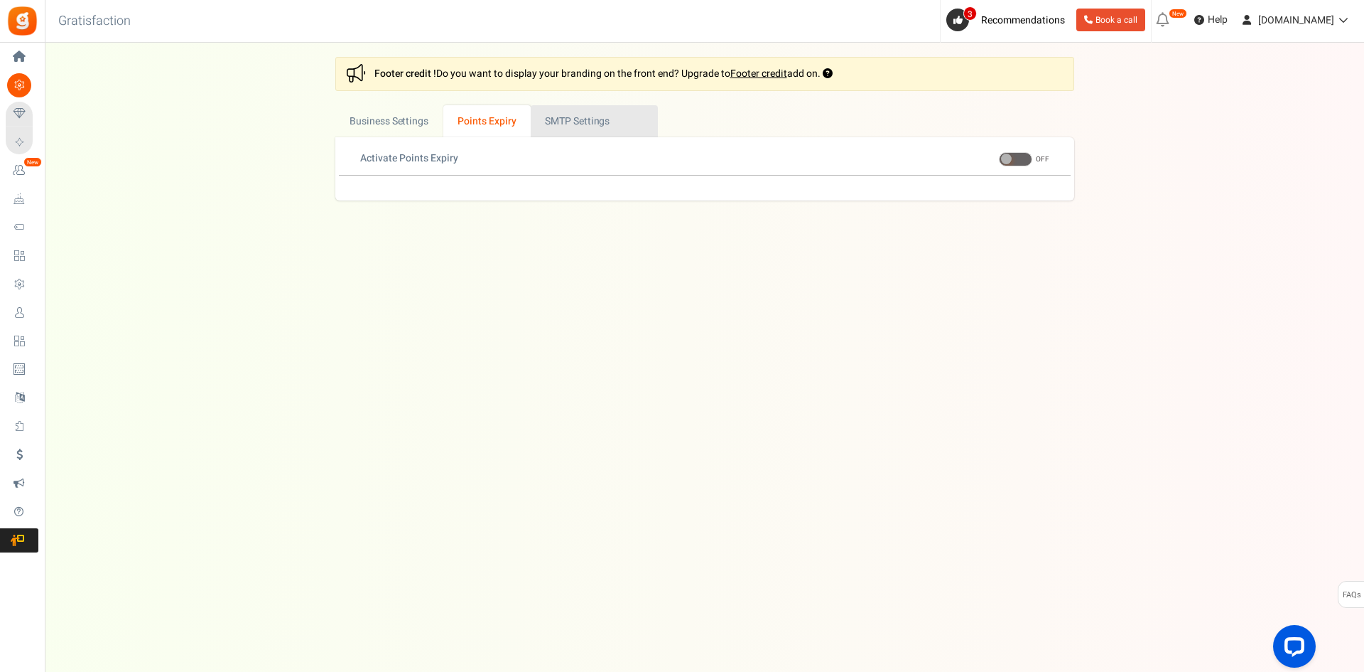
click at [572, 133] on link "Active SMTP Settings" at bounding box center [594, 121] width 127 height 32
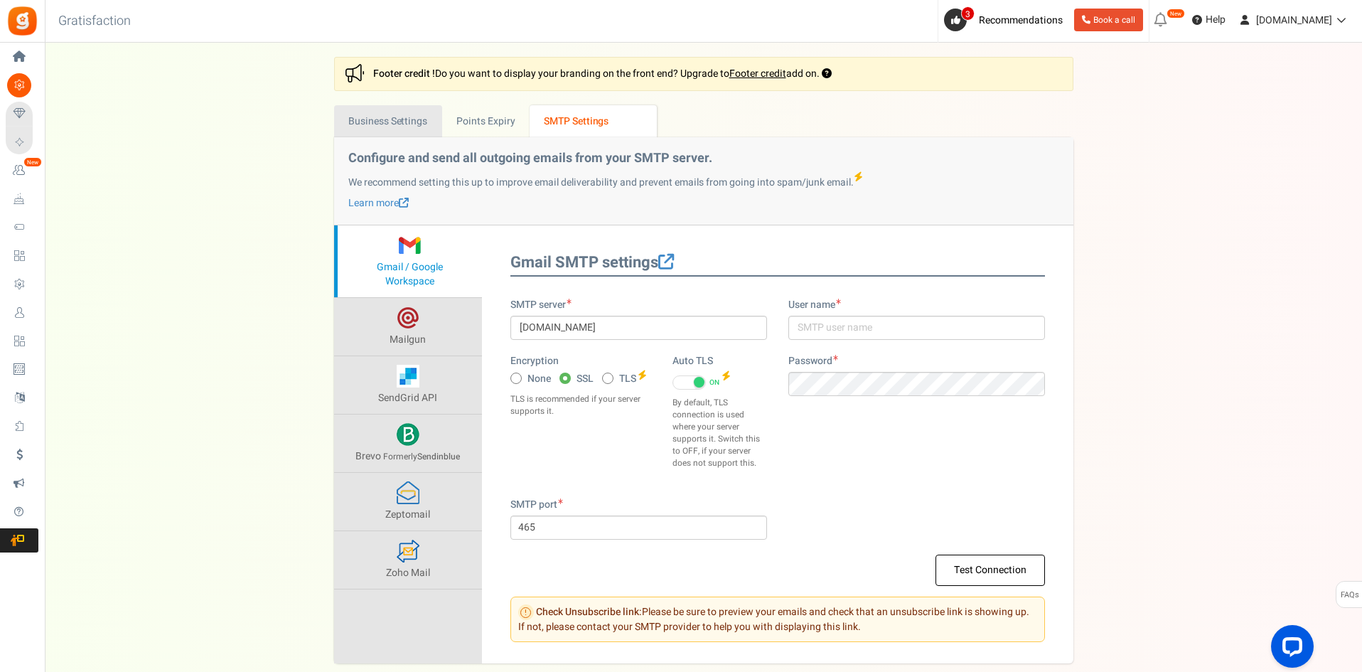
click at [412, 115] on link "Business Settings" at bounding box center [388, 121] width 108 height 32
